Goal: Use online tool/utility: Use online tool/utility

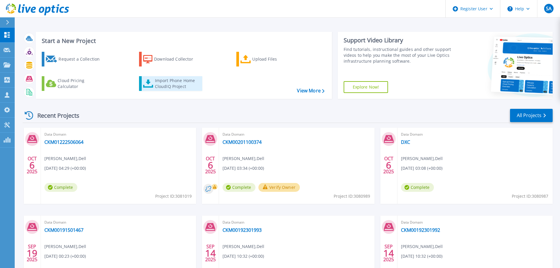
click at [173, 85] on div "Import Phone Home CloudIQ Project" at bounding box center [178, 84] width 46 height 12
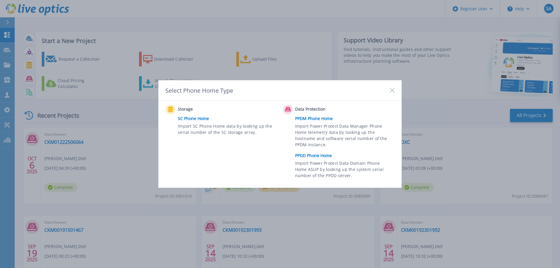
click at [324, 114] on div "Data Protection" at bounding box center [340, 109] width 114 height 9
click at [323, 119] on link "PPDM Phone Home" at bounding box center [346, 118] width 102 height 9
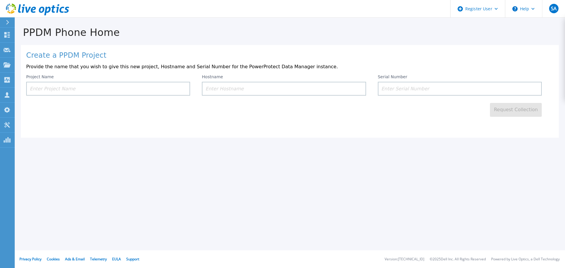
click at [173, 96] on input at bounding box center [108, 89] width 164 height 14
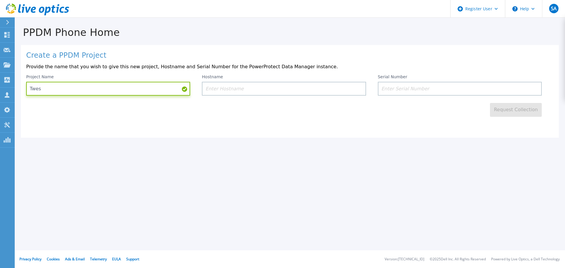
type input "Twes"
click at [277, 92] on input at bounding box center [284, 89] width 164 height 14
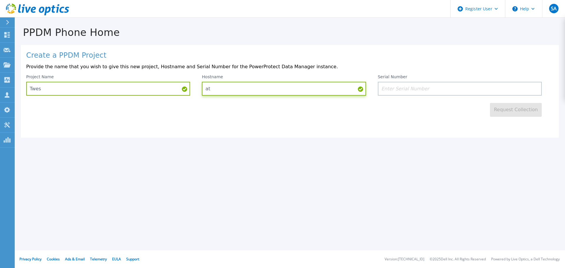
type input "atw"
click at [277, 91] on input "atw" at bounding box center [284, 89] width 164 height 14
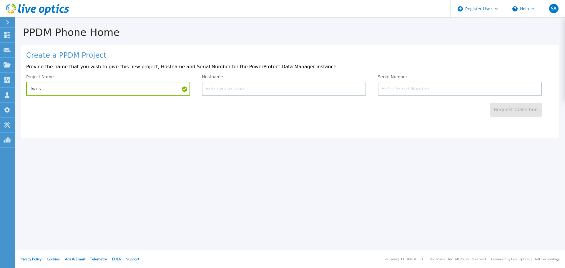
click at [268, 121] on div "Create a PPDM Project Provide the name that you wish to give this new project, …" at bounding box center [289, 91] width 537 height 93
